Goal: Communication & Community: Answer question/provide support

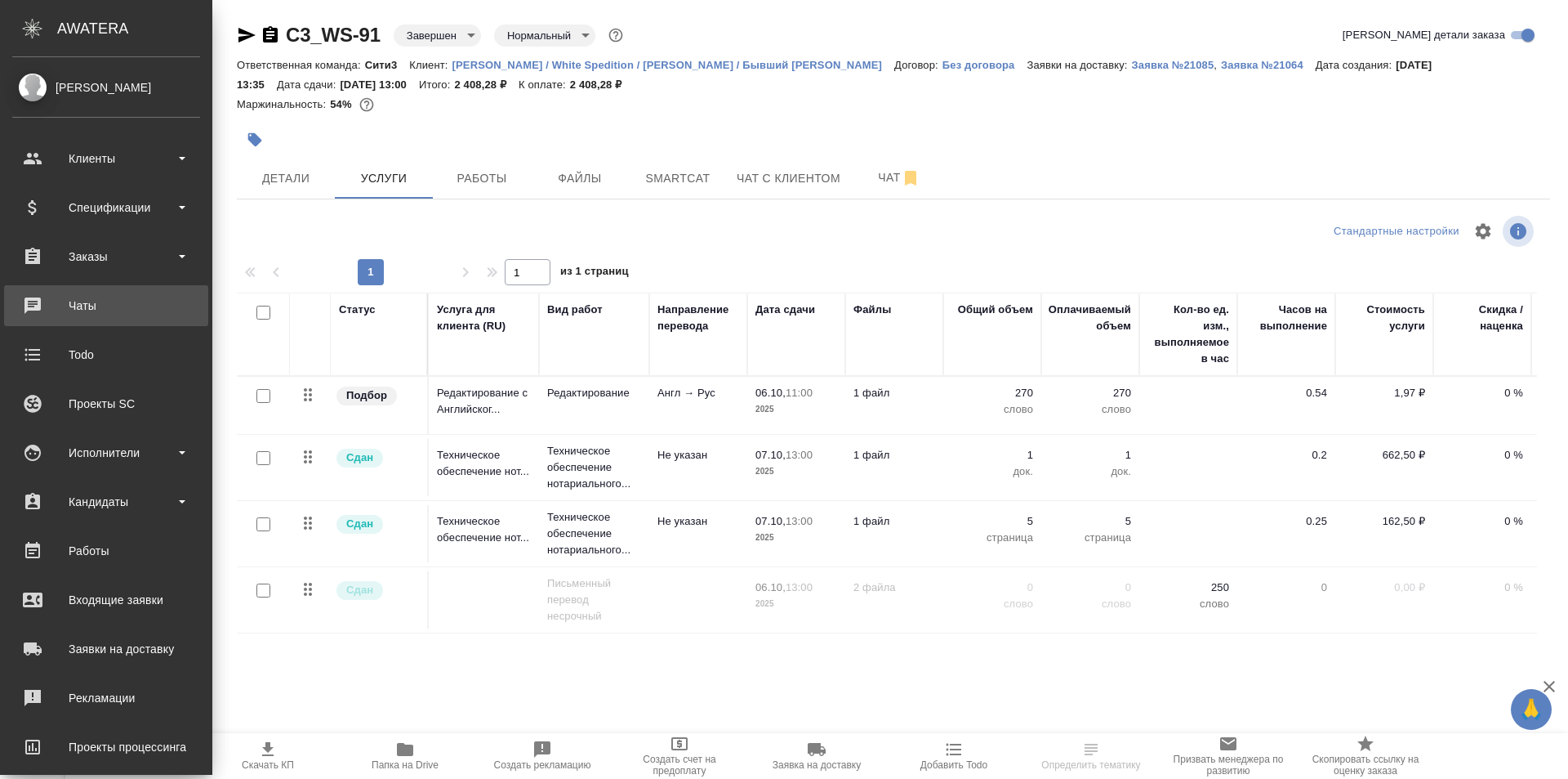
click at [129, 314] on div "Чаты" at bounding box center [106, 306] width 188 height 25
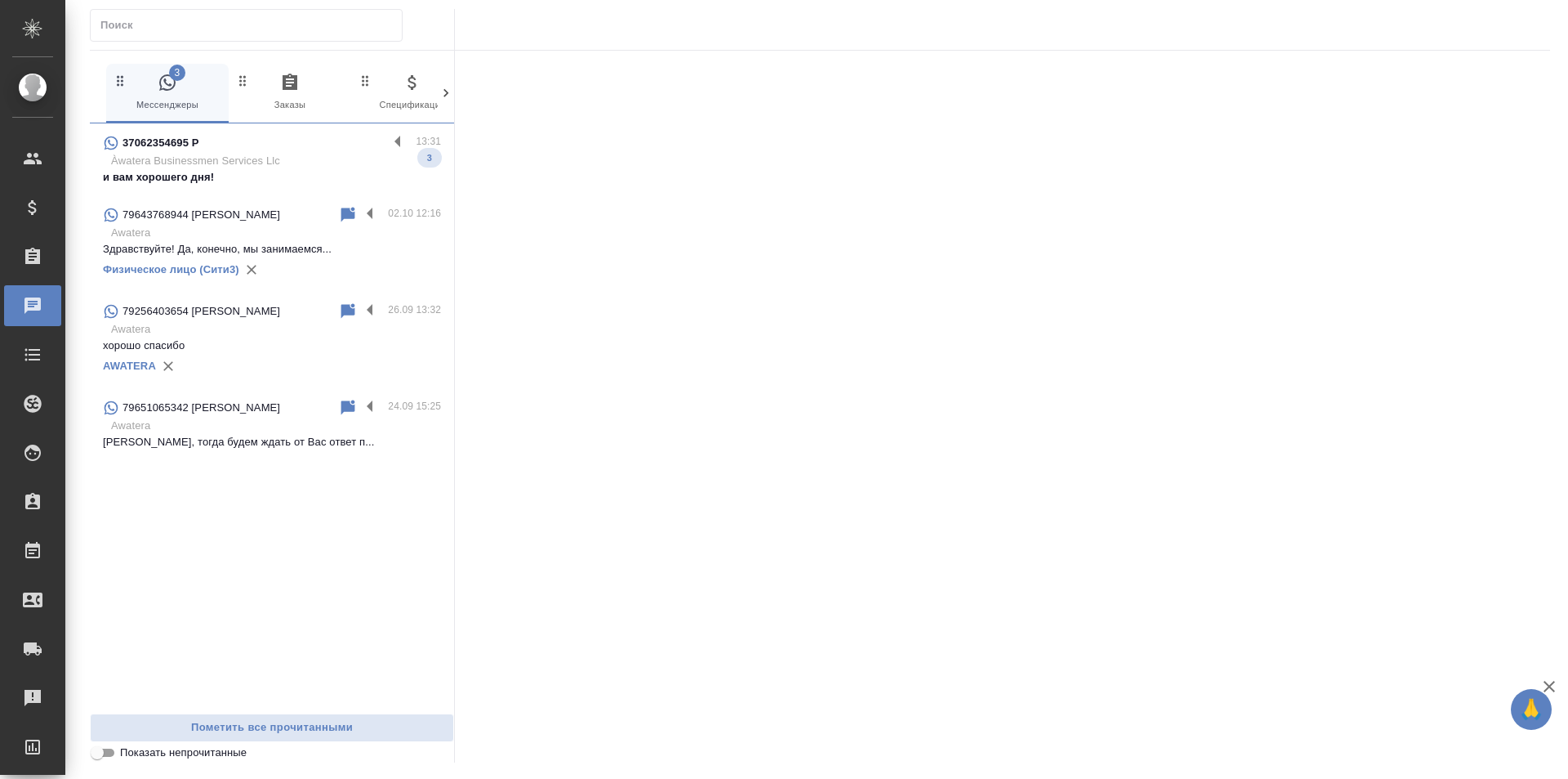
click at [280, 352] on p "хорошо спасибо" at bounding box center [271, 346] width 339 height 16
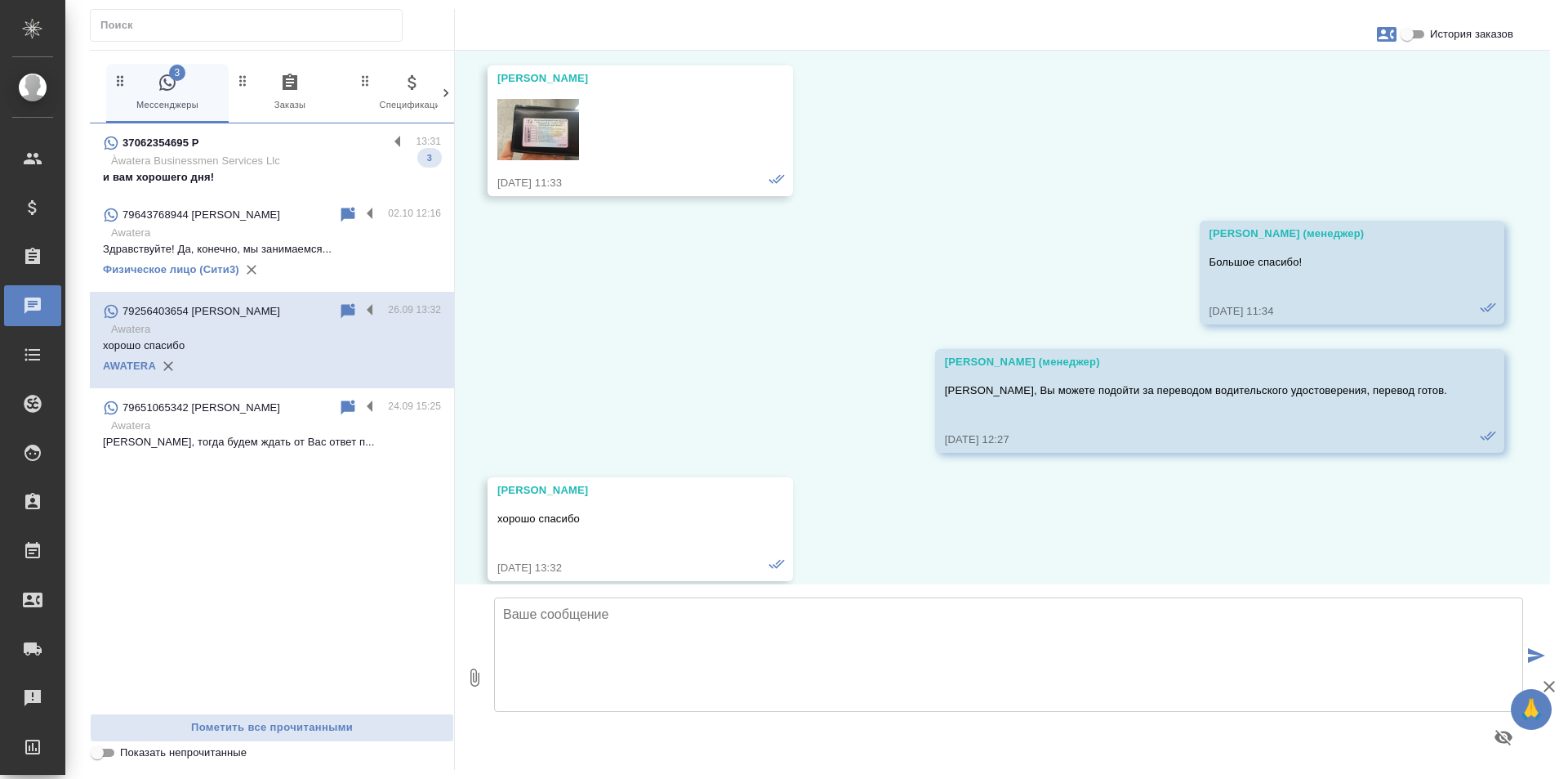
scroll to position [733, 0]
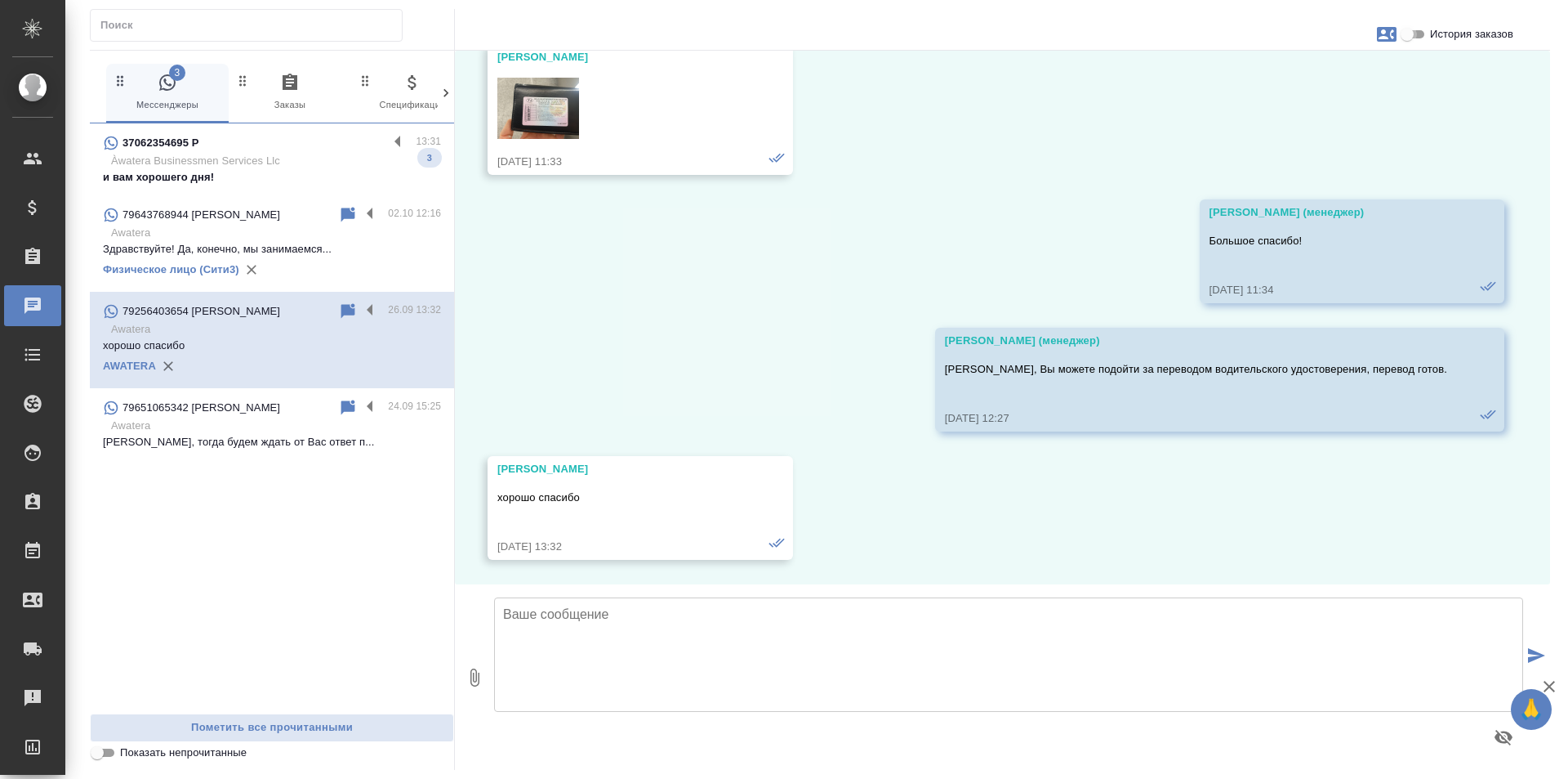
click at [1418, 28] on input "История заказов" at bounding box center [1407, 34] width 59 height 19
checkbox input "true"
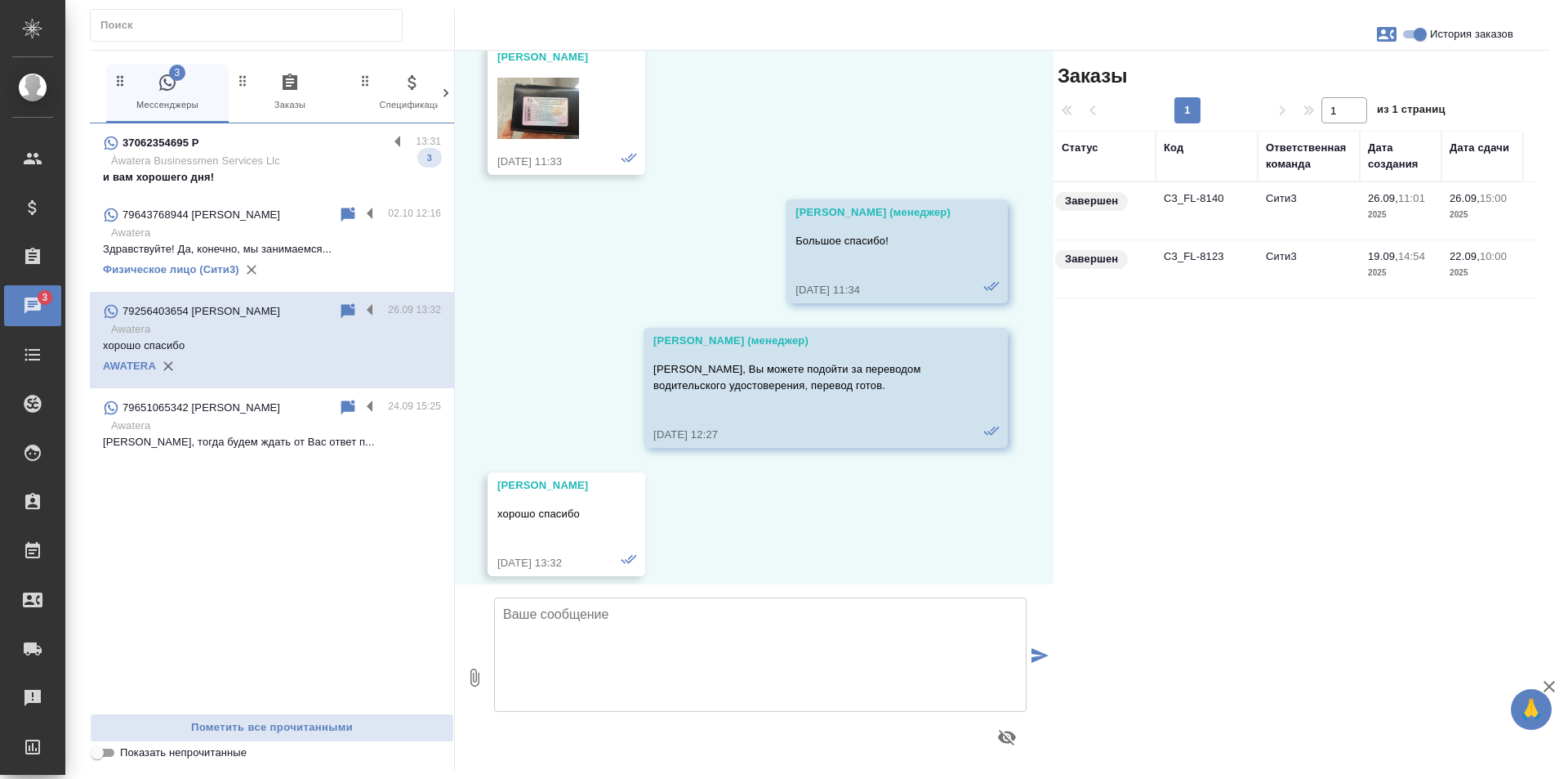
click at [1331, 204] on td "Сити3" at bounding box center [1309, 210] width 103 height 57
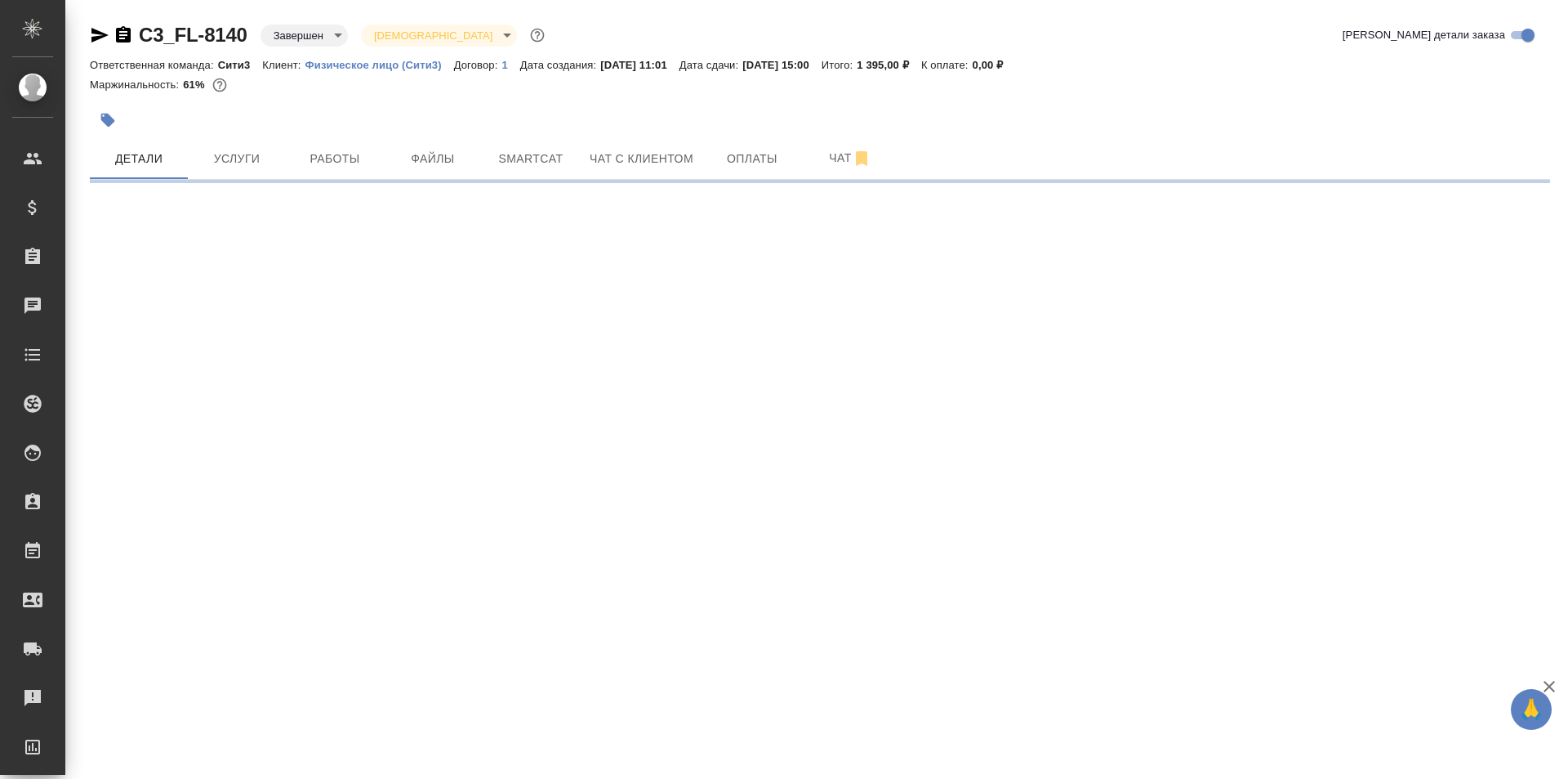
select select "RU"
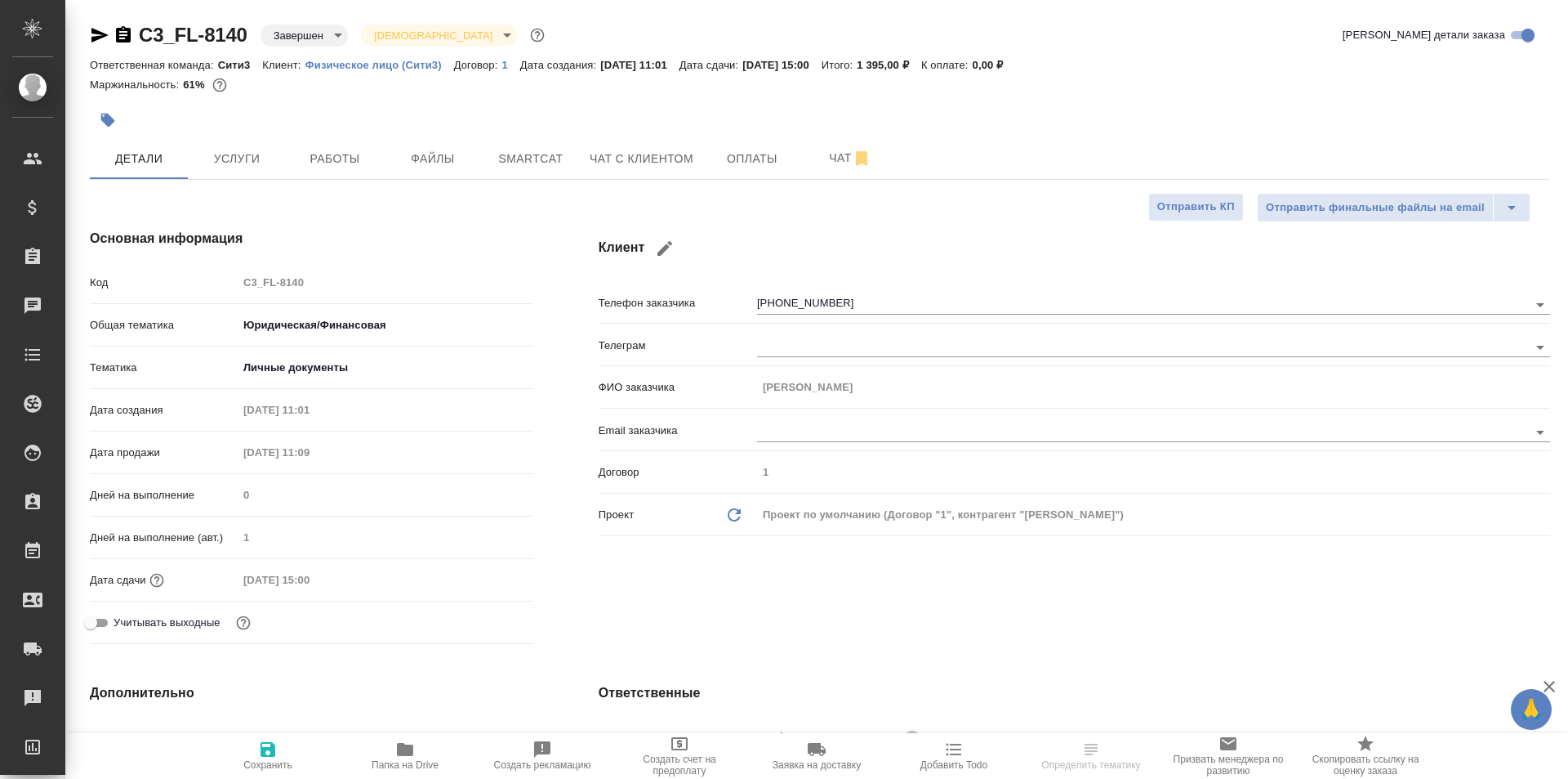
type textarea "x"
click at [237, 149] on span "Услуги" at bounding box center [237, 158] width 79 height 20
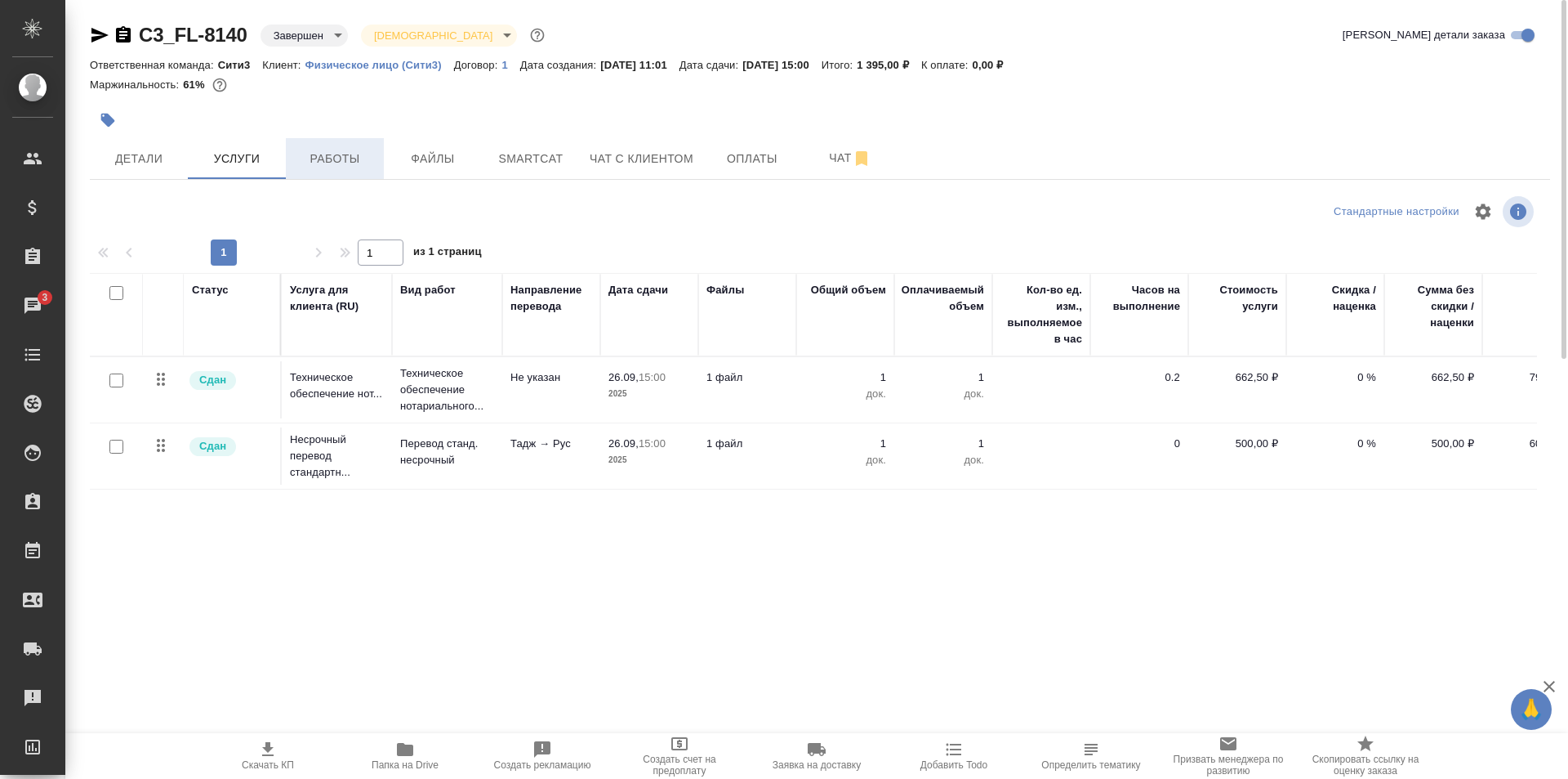
click at [333, 158] on span "Работы" at bounding box center [335, 158] width 79 height 20
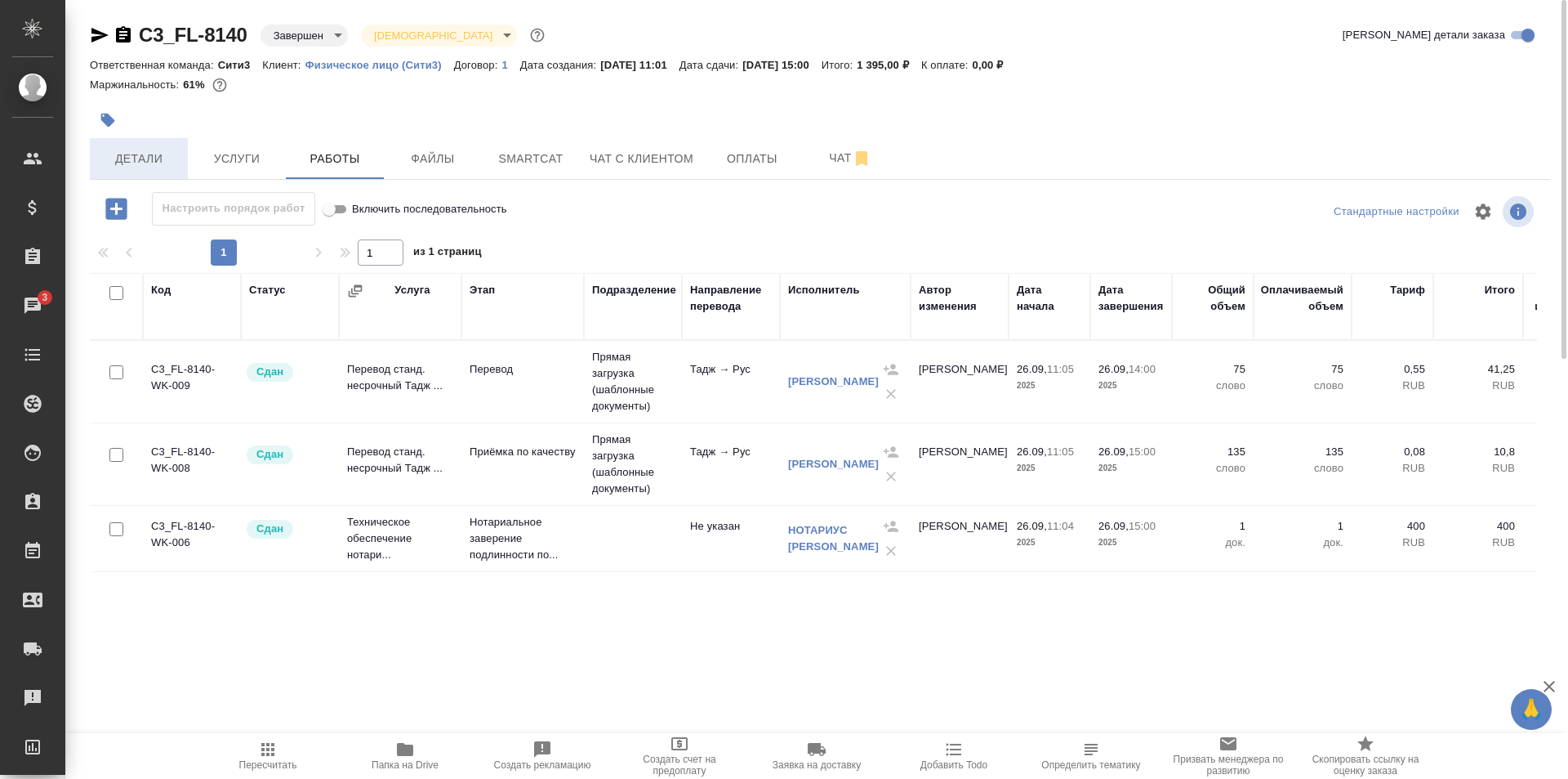
click at [170, 149] on span "Детали" at bounding box center [139, 158] width 79 height 20
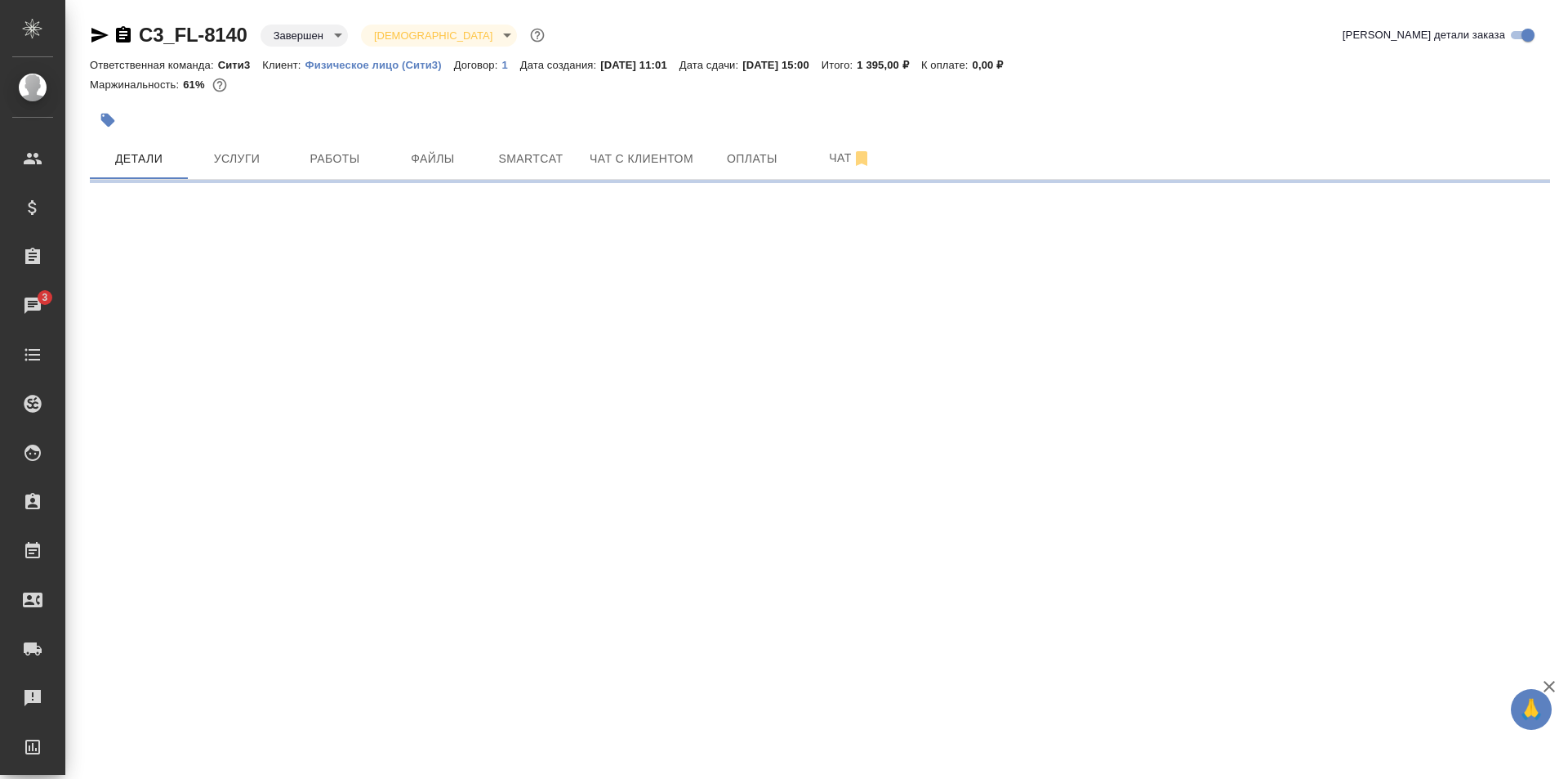
select select "RU"
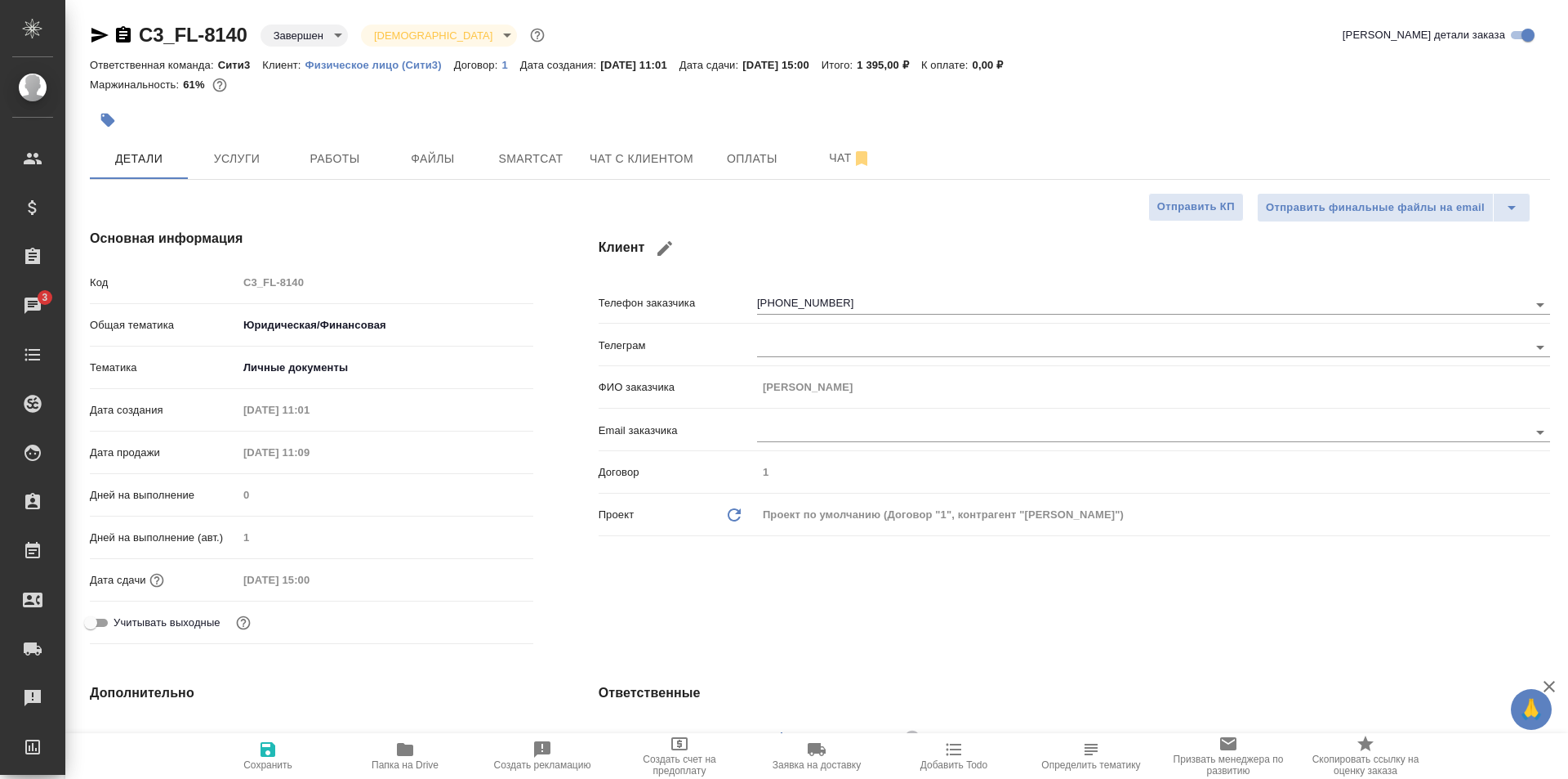
type textarea "x"
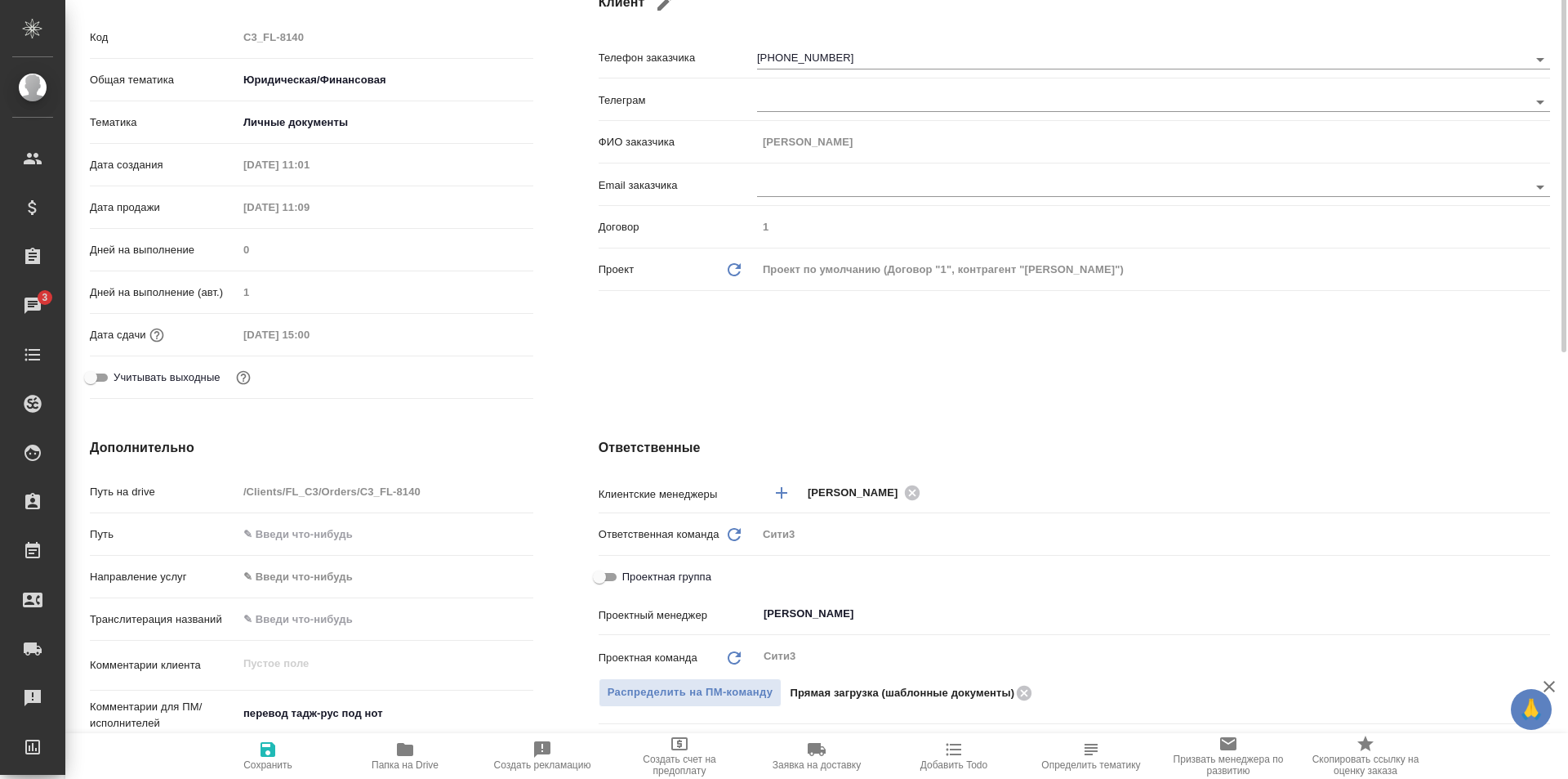
scroll to position [409, 0]
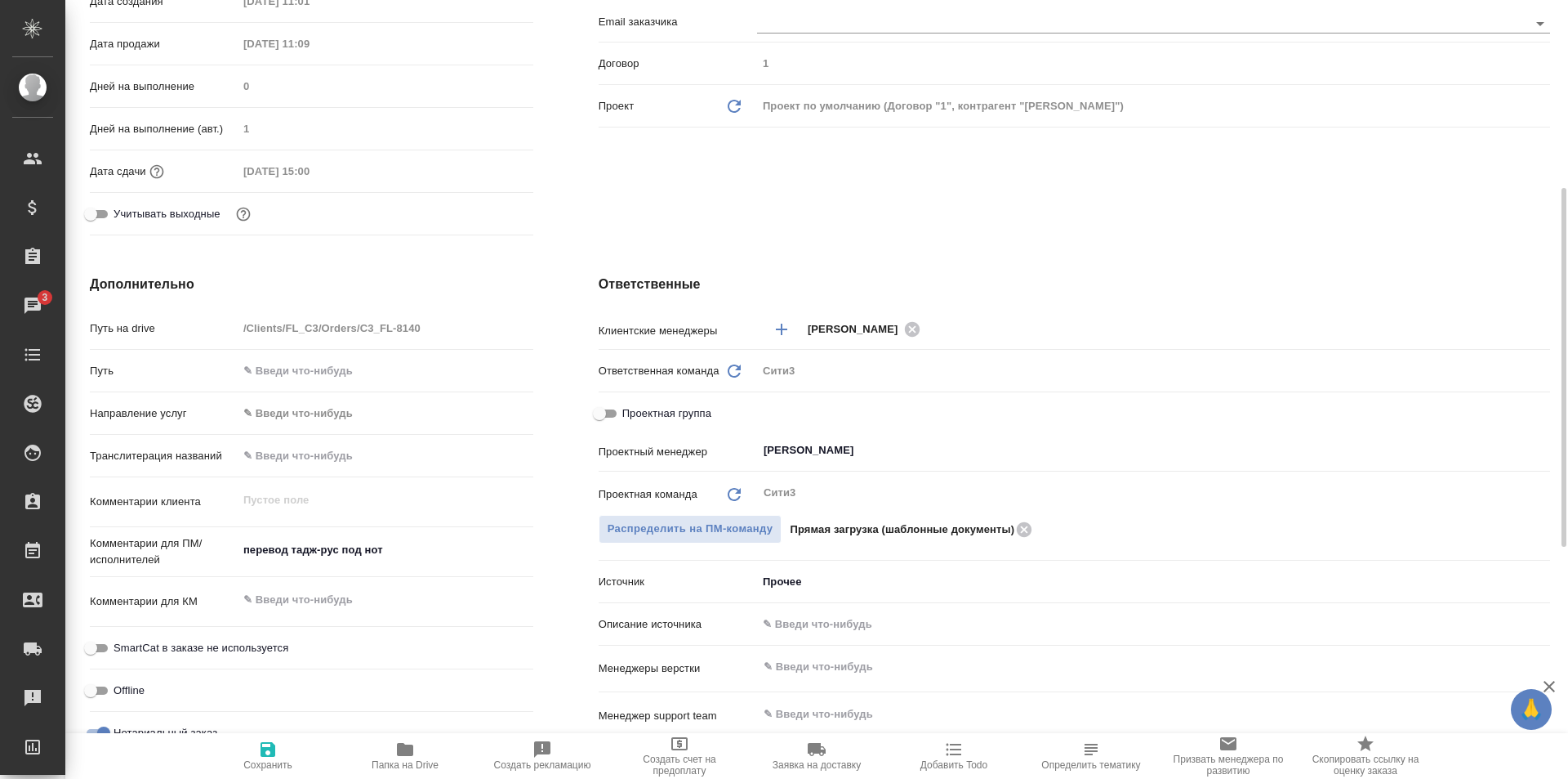
type textarea "x"
